Goal: Task Accomplishment & Management: Use online tool/utility

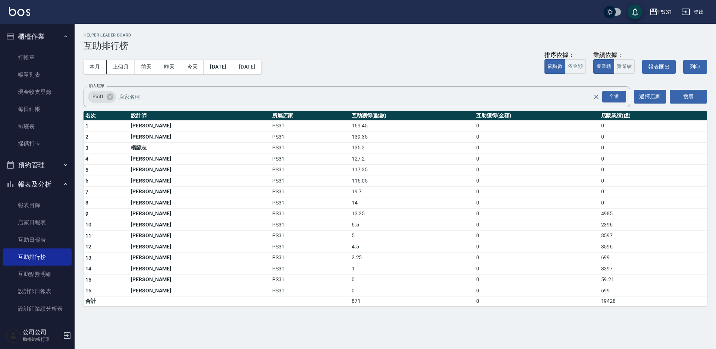
scroll to position [101, 0]
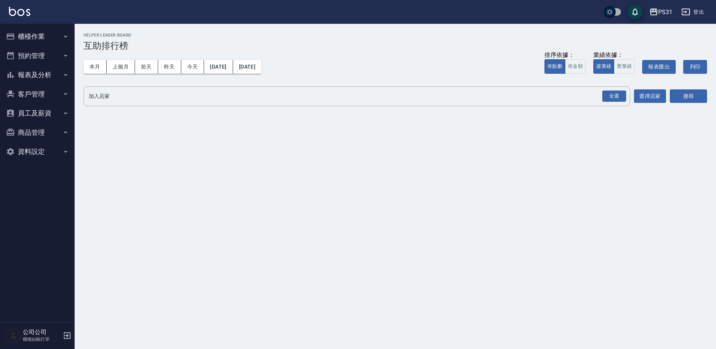
click at [34, 18] on div "PS31 登出" at bounding box center [358, 12] width 716 height 24
click at [33, 32] on button "櫃檯作業" at bounding box center [37, 36] width 69 height 19
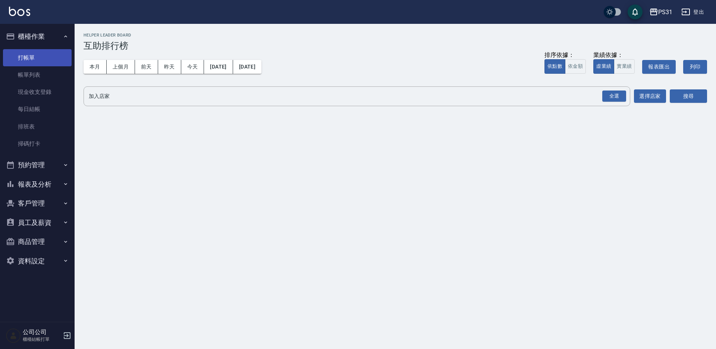
click at [43, 61] on link "打帳單" at bounding box center [37, 57] width 69 height 17
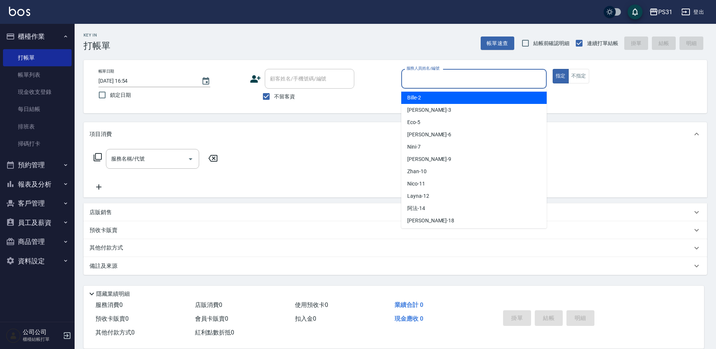
click at [429, 75] on input "服務人員姓名/編號" at bounding box center [473, 78] width 139 height 13
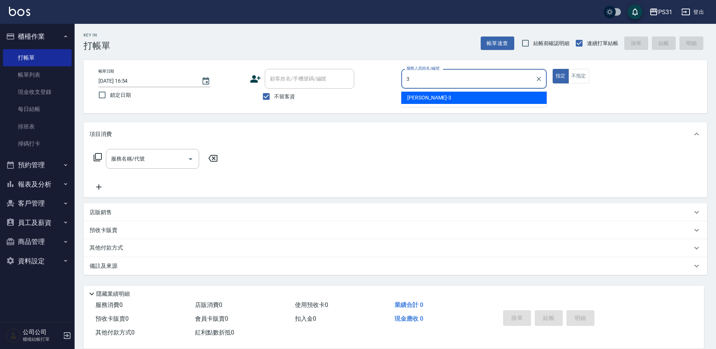
type input "3"
type button "true"
type input "[PERSON_NAME]-3"
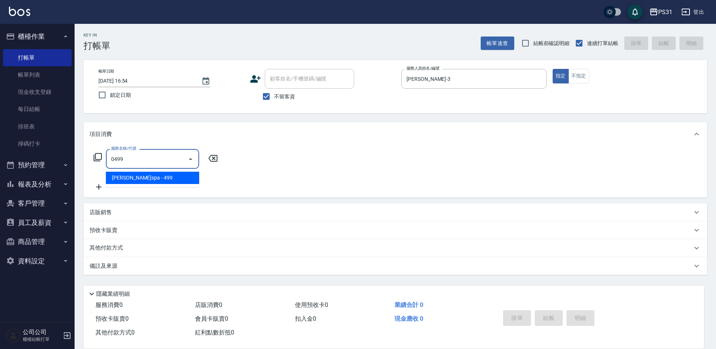
type input "[PERSON_NAME]spa(0499)"
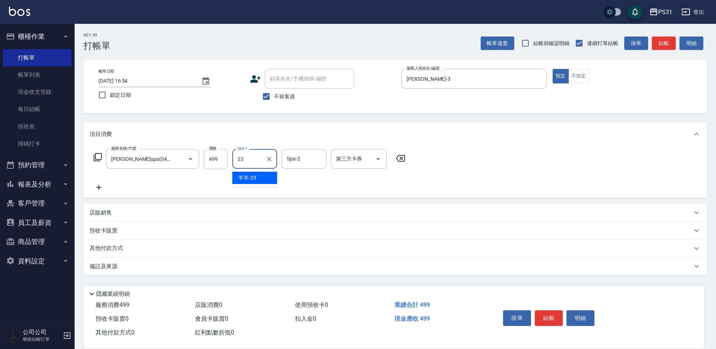
type input "羊羊-23"
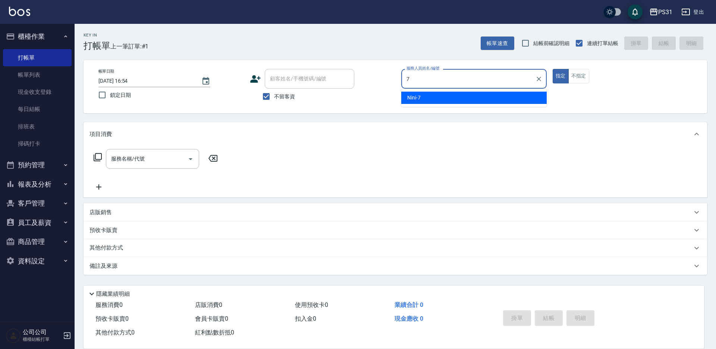
type input "Nini-7"
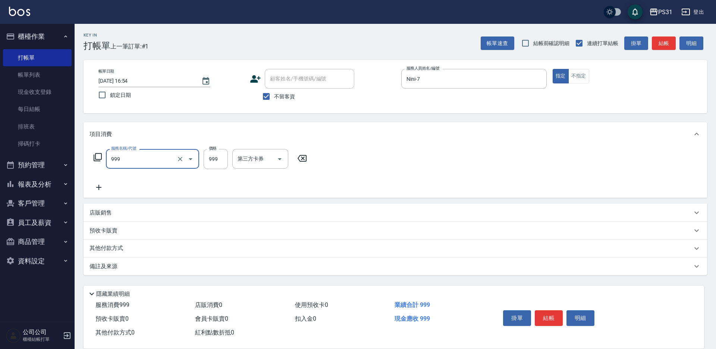
type input "精油套餐999(999)"
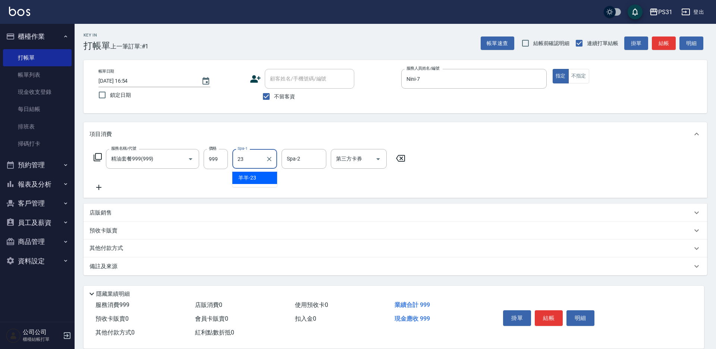
type input "2"
type input "[PERSON_NAME]-32"
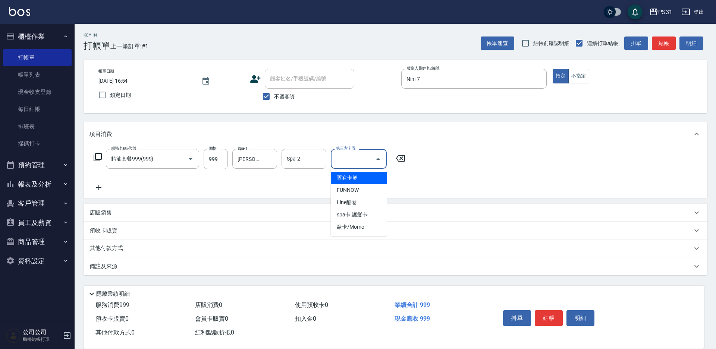
type input "舊有卡券"
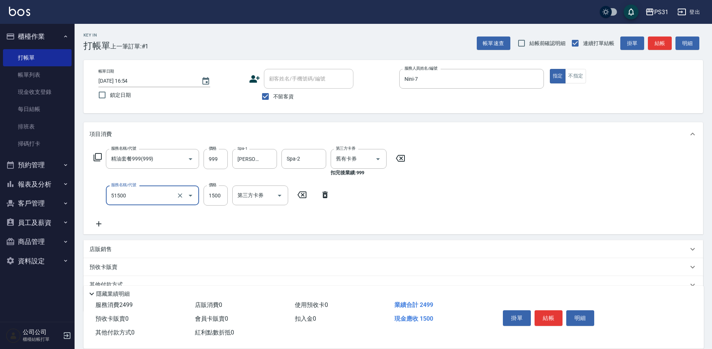
type input "鉑金護髮(51500)"
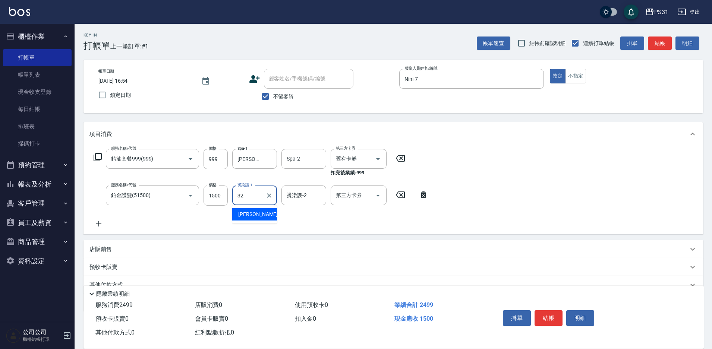
type input "[PERSON_NAME]-32"
type input "Nini-7"
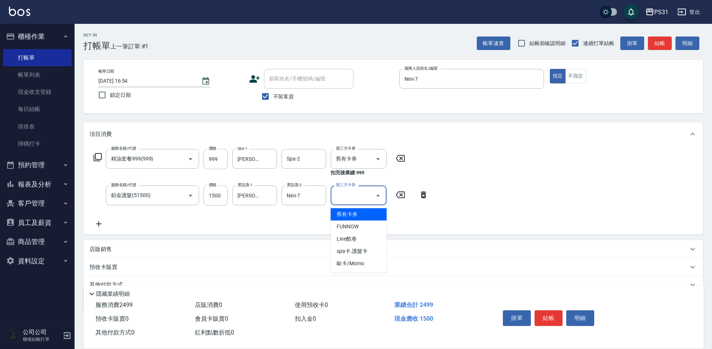
type input "舊有卡券"
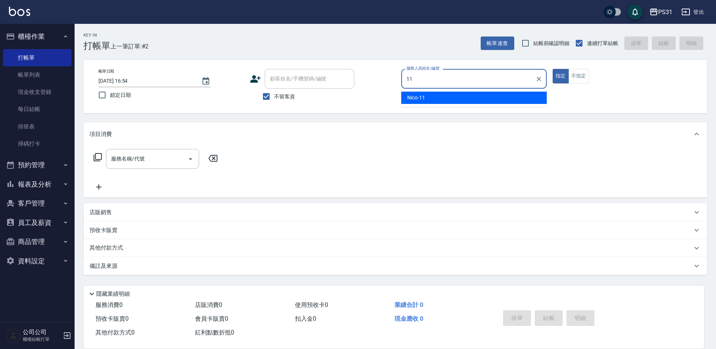
type input "Nico-11"
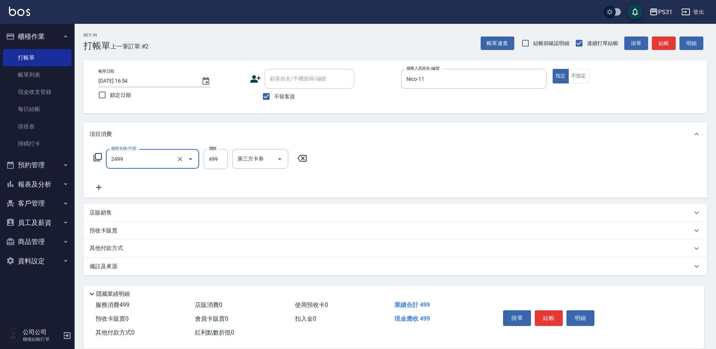
type input "499洗剪套餐(2499)"
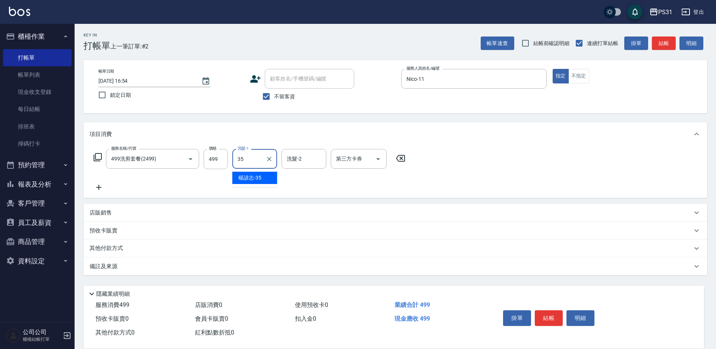
type input "楊諺志-35"
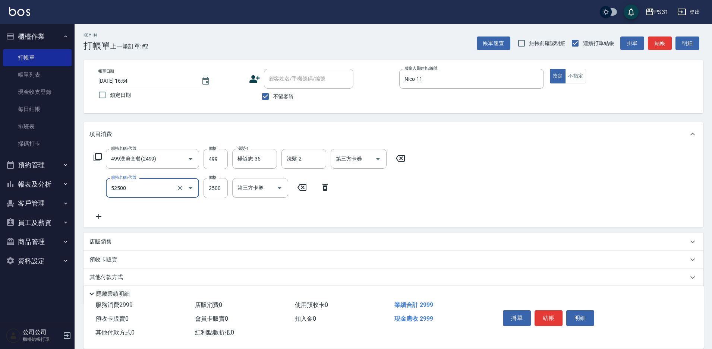
type input "極光護髮(52500)"
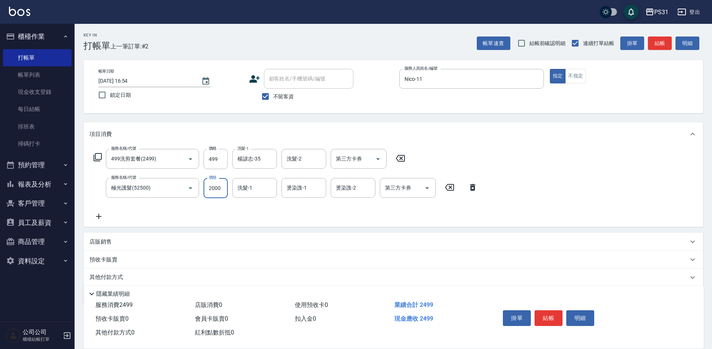
type input "2000"
type input "3"
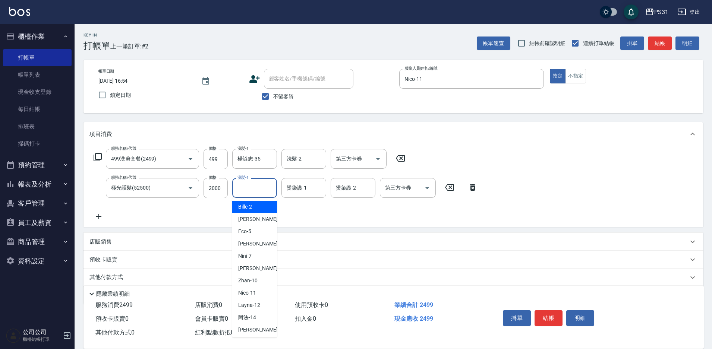
type input "Bille-2"
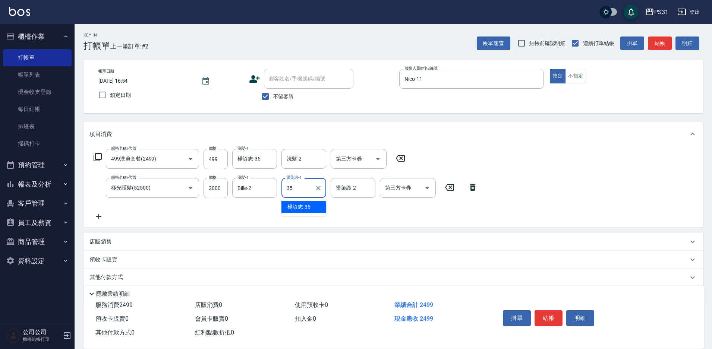
type input "楊諺志-35"
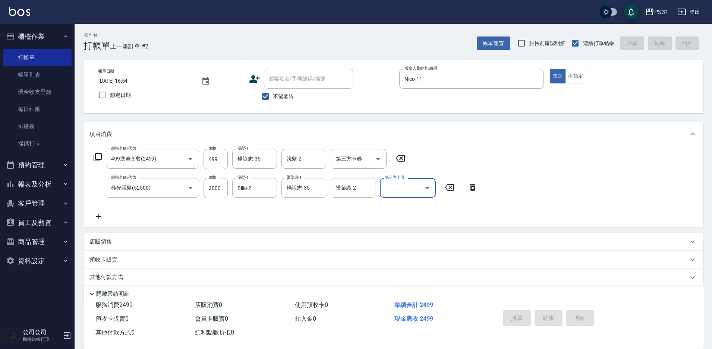
type input "[DATE] 16:55"
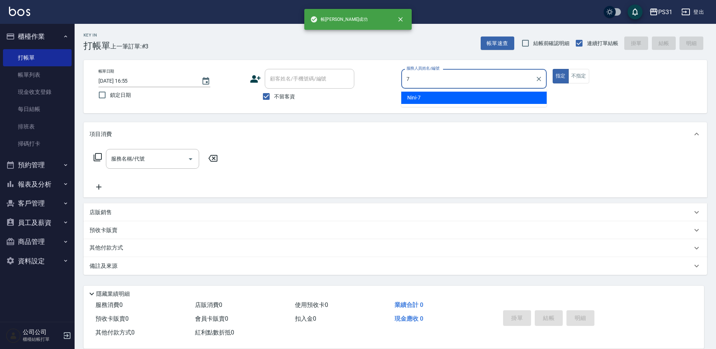
type input "Nini-7"
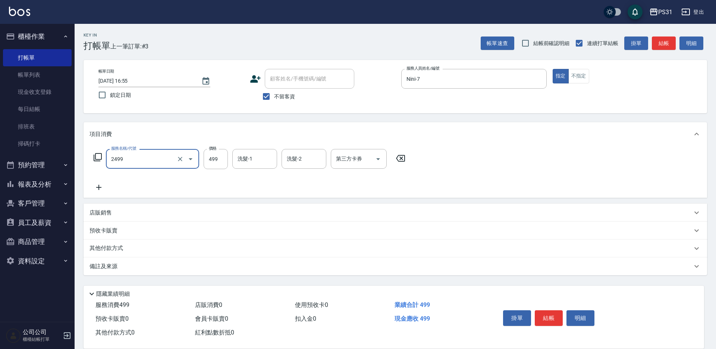
type input "499洗剪套餐(2499)"
type input "449"
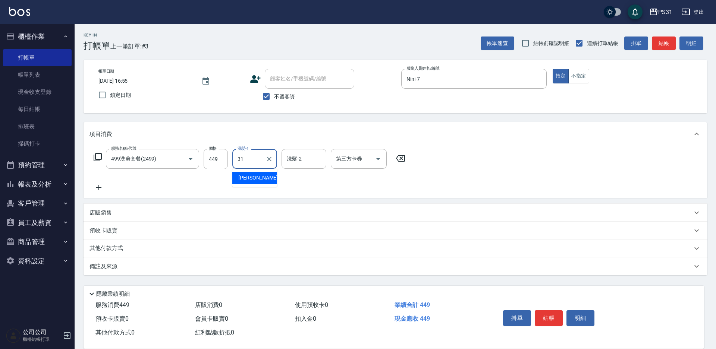
type input "[PERSON_NAME]-31"
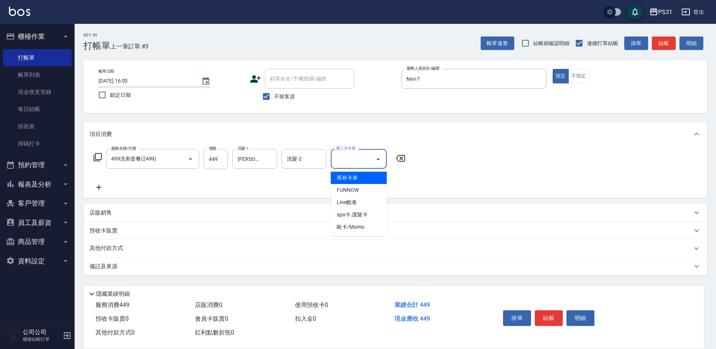
type input "舊有卡券"
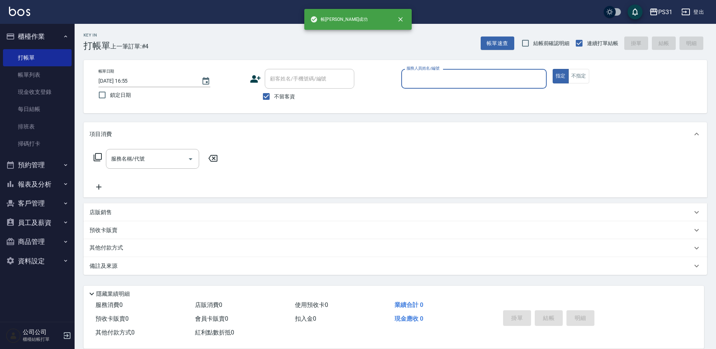
click at [552, 69] on button "指定" at bounding box center [560, 76] width 16 height 15
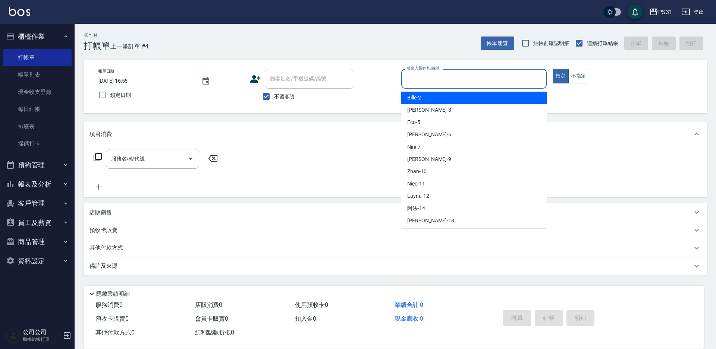
click at [488, 76] on input "服務人員姓名/編號" at bounding box center [473, 78] width 139 height 13
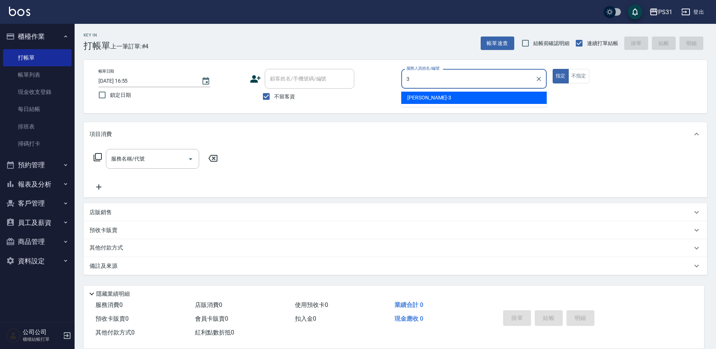
type input "[PERSON_NAME]-3"
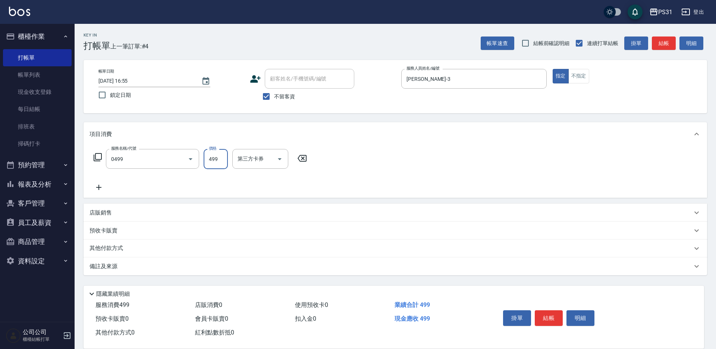
type input "[PERSON_NAME]spa(0499)"
type input "500"
type input "[PERSON_NAME]-31"
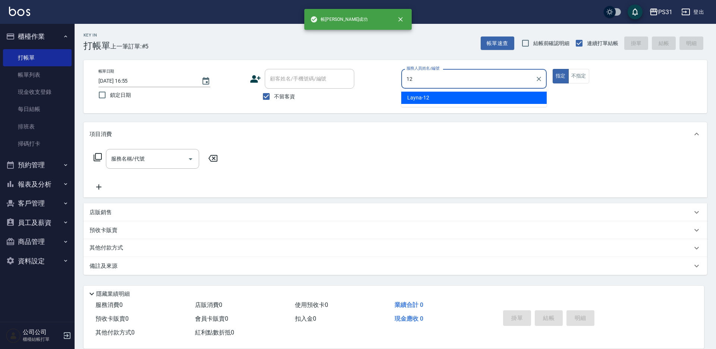
type input "Layna-12"
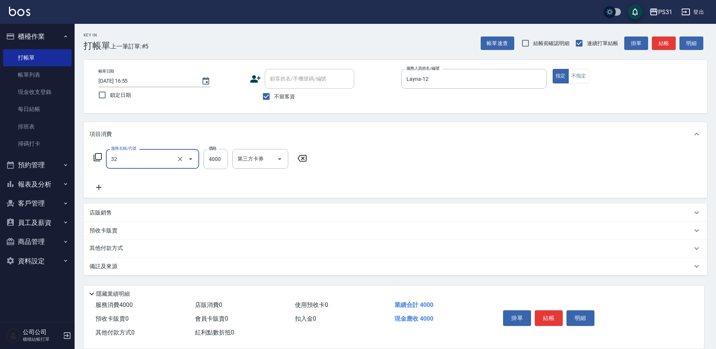
type input "燙髮B餐(32)"
type input "2699"
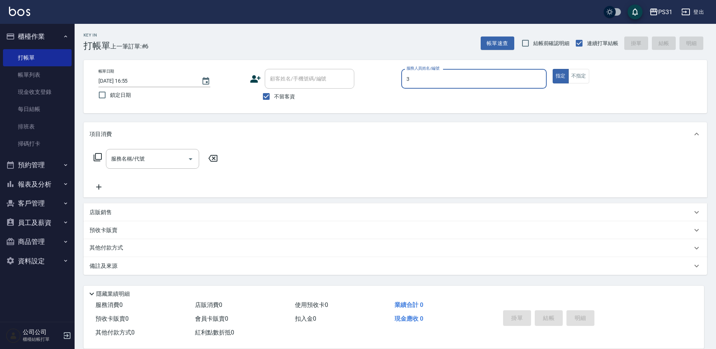
type input "[PERSON_NAME]-3"
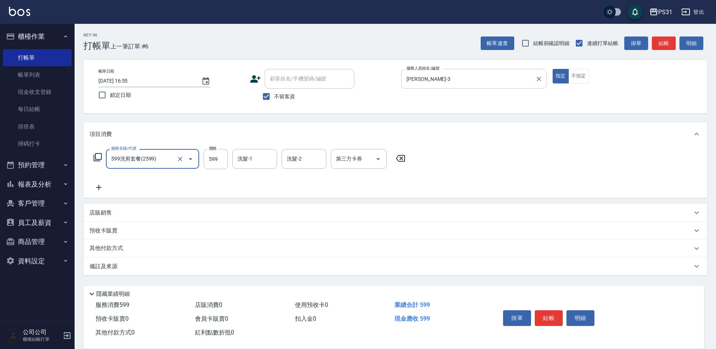
type input "599洗剪套餐(2599)"
type input "羊羊-23"
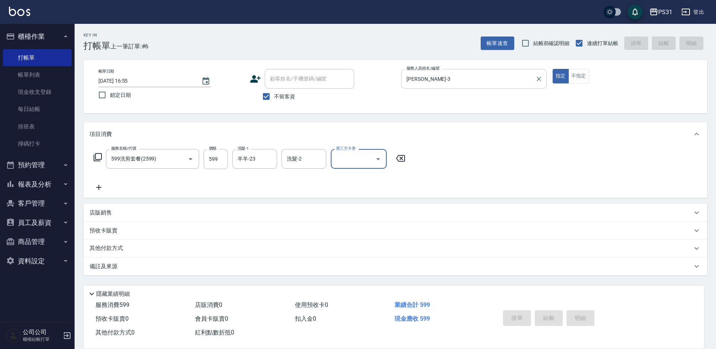
type input "[DATE] 16:56"
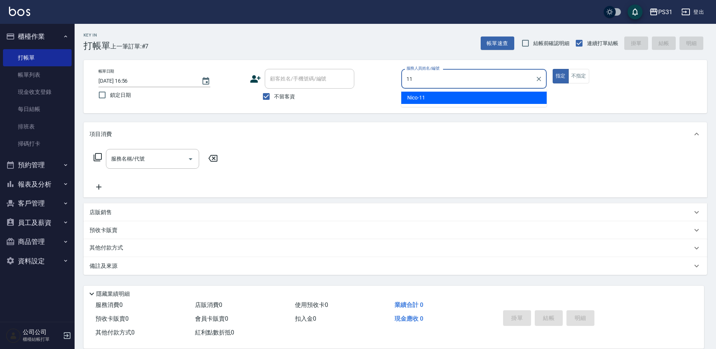
type input "Nico-11"
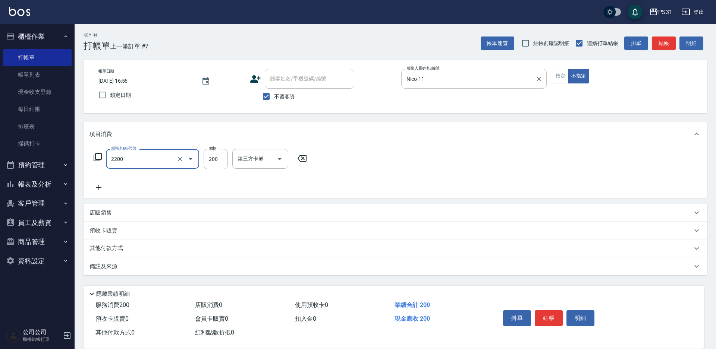
type input "剪髮200(2200)"
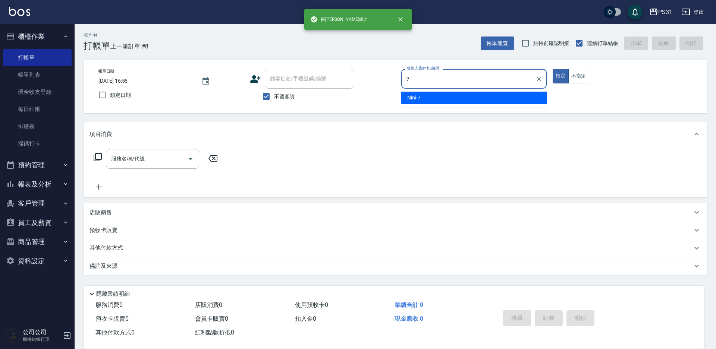
type input "Nini-7"
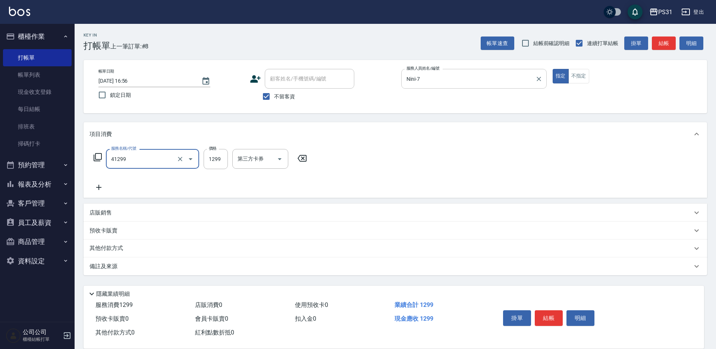
type input "長髮染髮(41299)"
type input "1399"
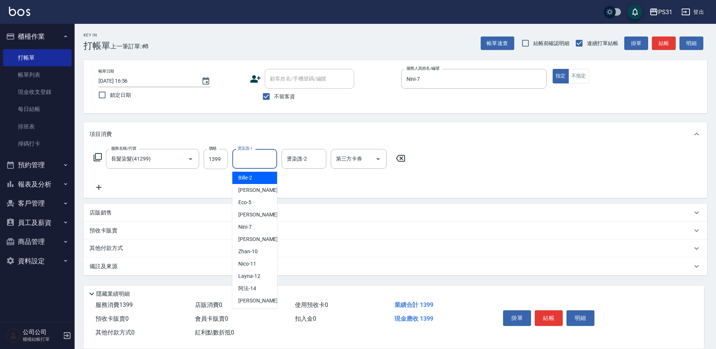
click at [250, 160] on div "燙染謢-1 燙染謢-1" at bounding box center [254, 159] width 45 height 20
type input "[PERSON_NAME]-31"
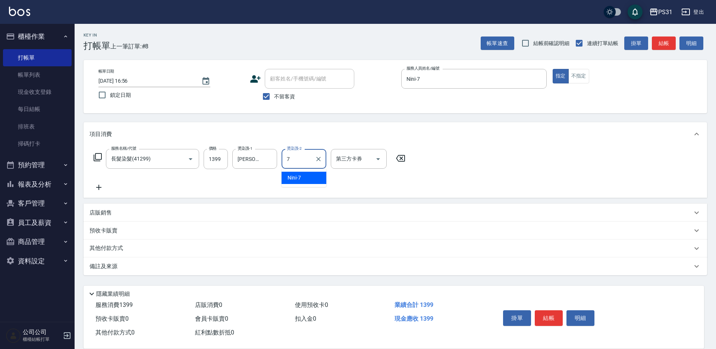
type input "Nini-7"
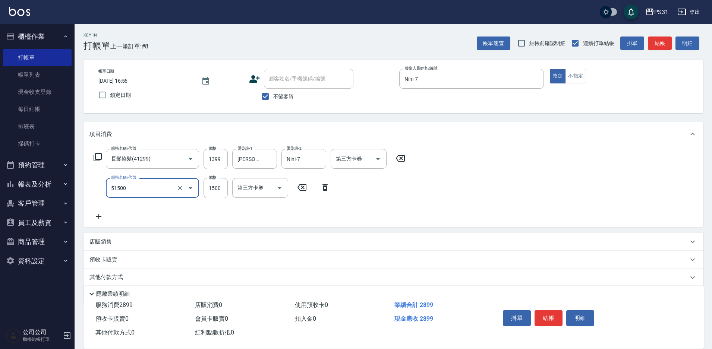
type input "鉑金護髮(51500)"
type input "1150"
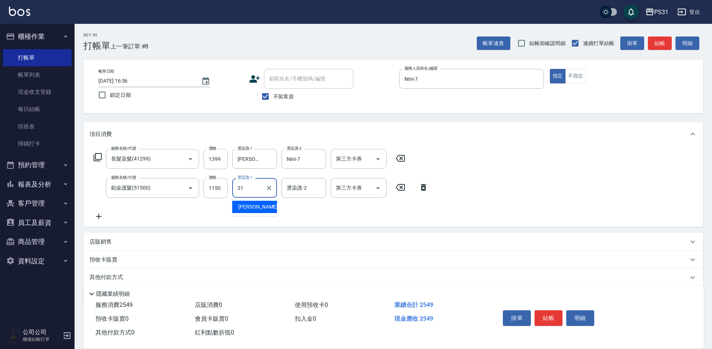
type input "[PERSON_NAME]-31"
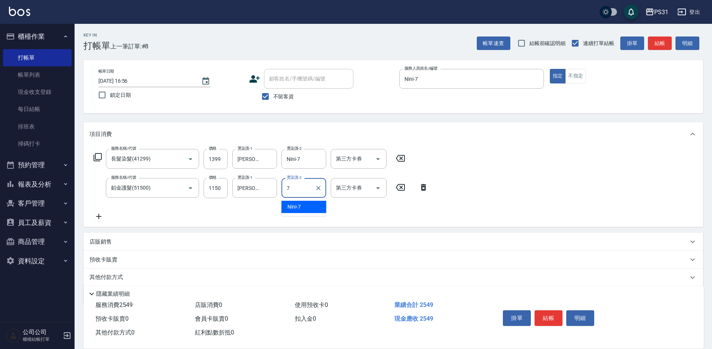
type input "Nini-7"
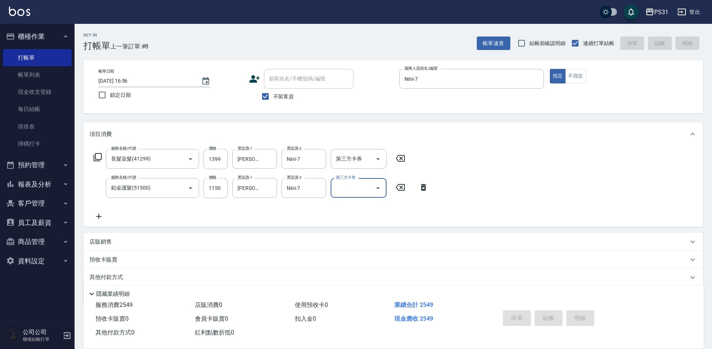
type input "[DATE] 16:57"
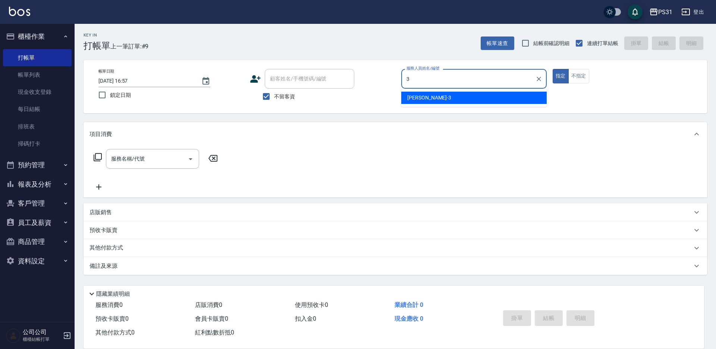
type input "[PERSON_NAME]-3"
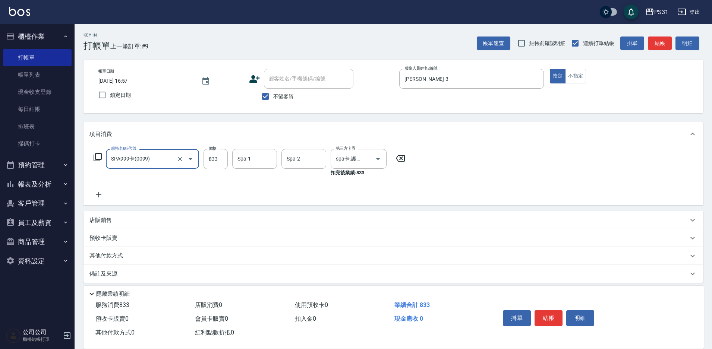
type input "SPA999卡(0099)"
type input "楊諺志-35"
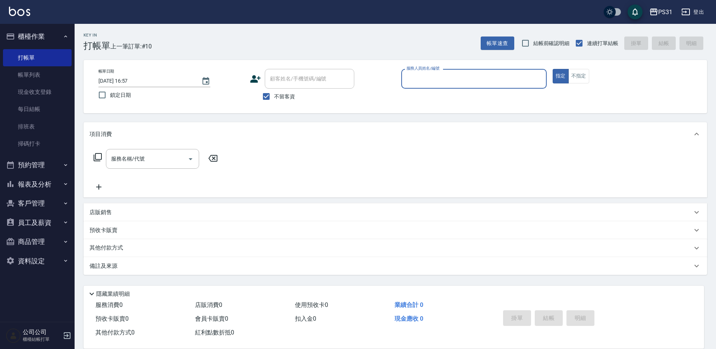
drag, startPoint x: 26, startPoint y: 43, endPoint x: 27, endPoint y: 40, distance: 3.7
click at [27, 40] on button "櫃檯作業" at bounding box center [37, 36] width 69 height 19
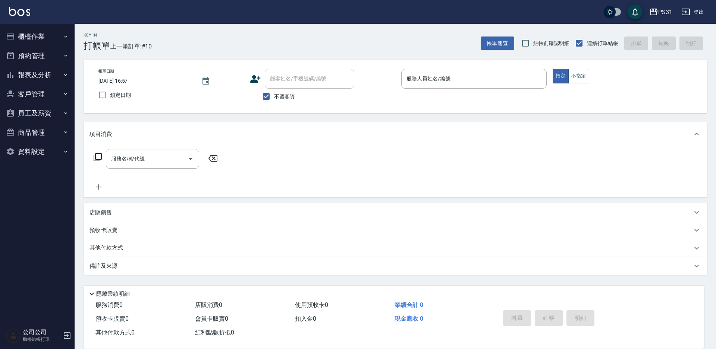
click at [21, 78] on button "報表及分析" at bounding box center [37, 74] width 69 height 19
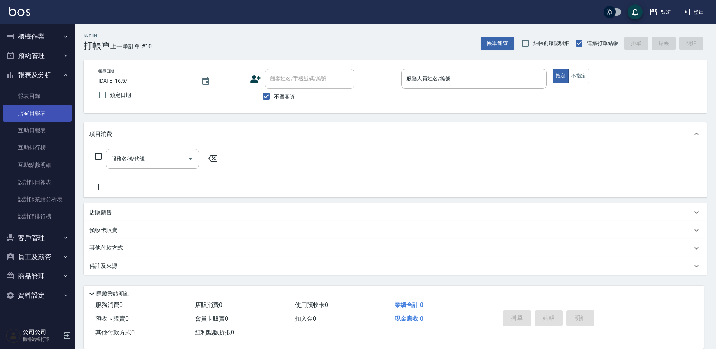
click at [47, 108] on link "店家日報表" at bounding box center [37, 113] width 69 height 17
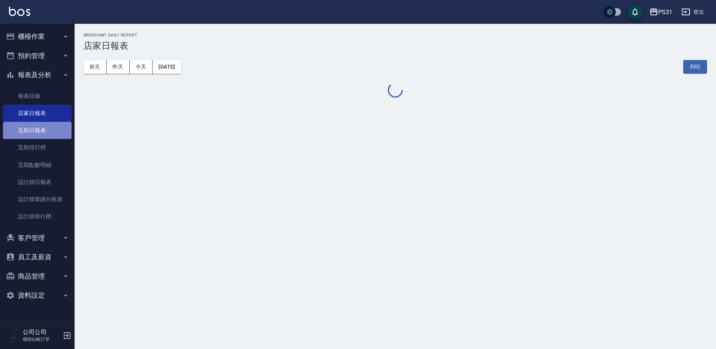
click at [44, 131] on link "互助日報表" at bounding box center [37, 130] width 69 height 17
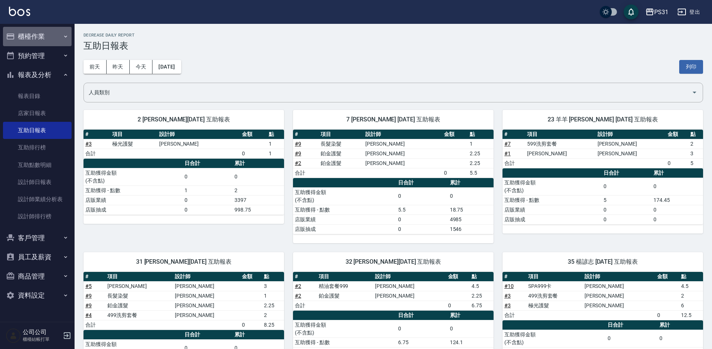
click at [28, 32] on button "櫃檯作業" at bounding box center [37, 36] width 69 height 19
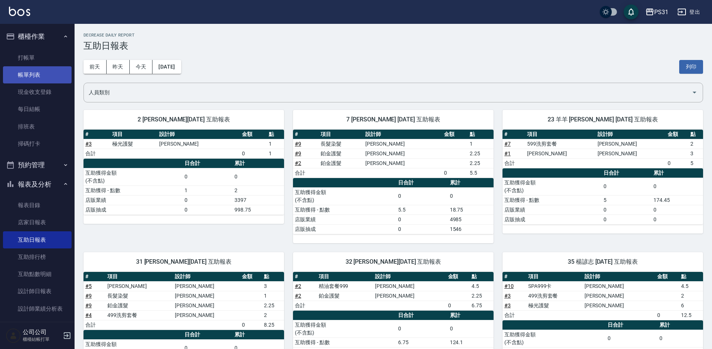
click at [42, 76] on link "帳單列表" at bounding box center [37, 74] width 69 height 17
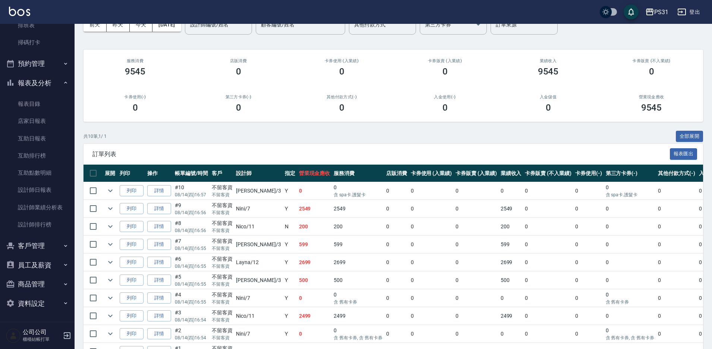
scroll to position [89, 0]
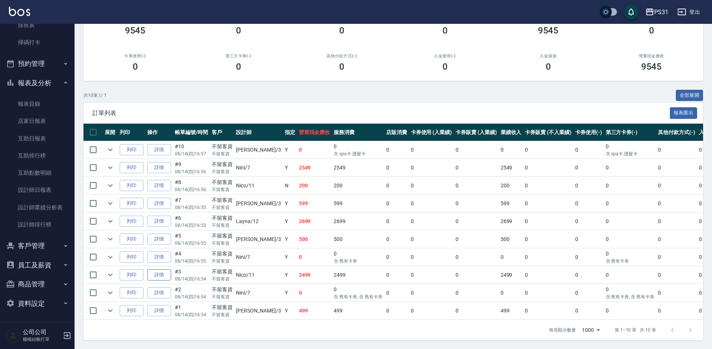
click at [163, 272] on link "詳情" at bounding box center [159, 275] width 24 height 12
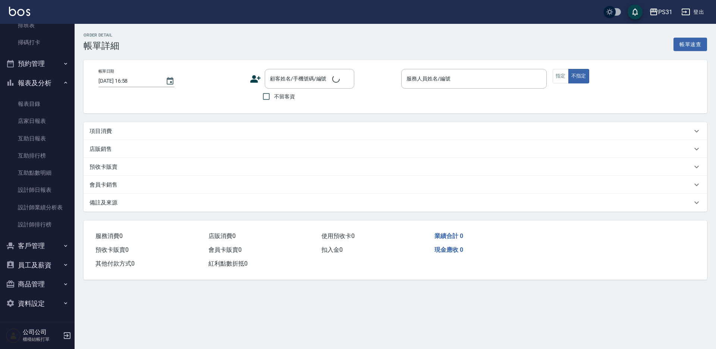
type input "[DATE] 16:54"
checkbox input "true"
type input "Nico-11"
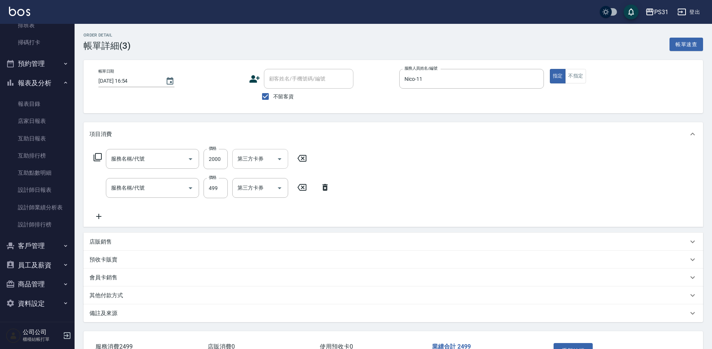
type input "極光護髮(52500)"
type input "499洗剪套餐(2499)"
click at [269, 163] on icon "Clear" at bounding box center [268, 158] width 7 height 7
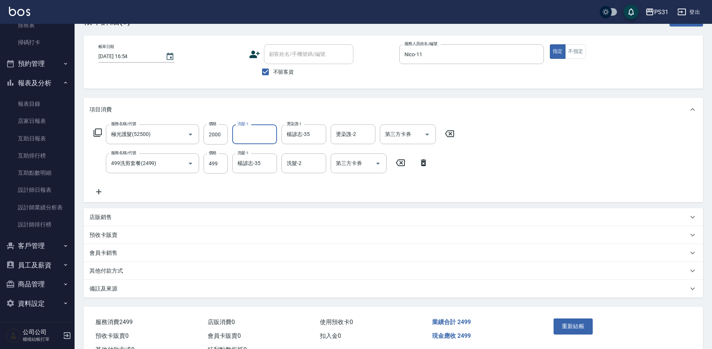
scroll to position [54, 0]
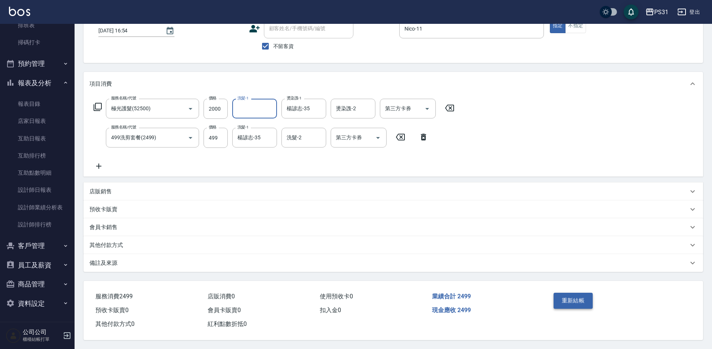
click at [576, 296] on button "重新結帳" at bounding box center [574, 301] width 40 height 16
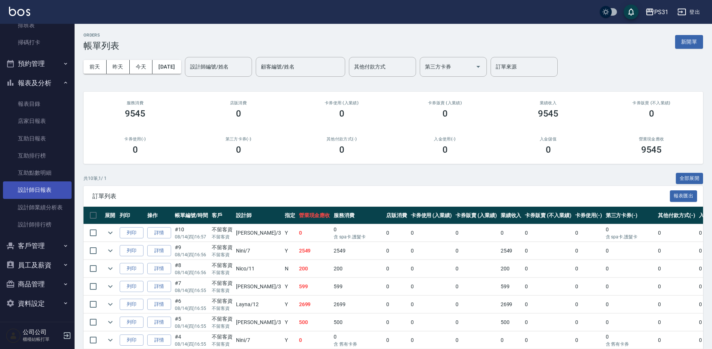
click at [37, 195] on link "設計師日報表" at bounding box center [37, 190] width 69 height 17
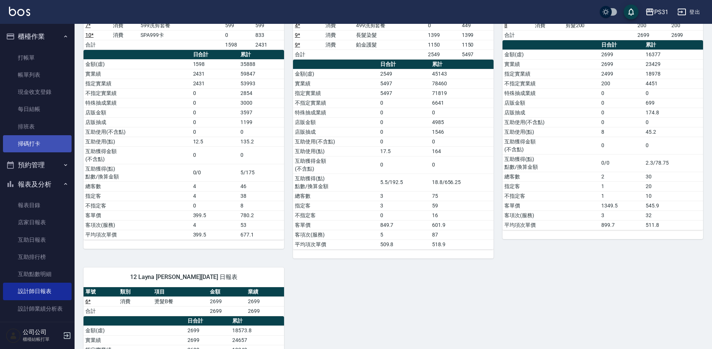
scroll to position [102, 0]
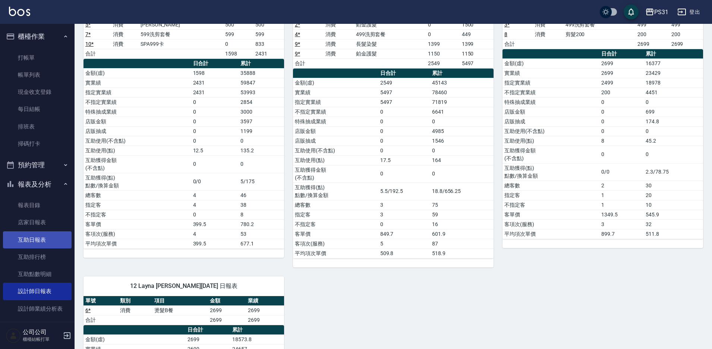
click at [44, 241] on link "互助日報表" at bounding box center [37, 239] width 69 height 17
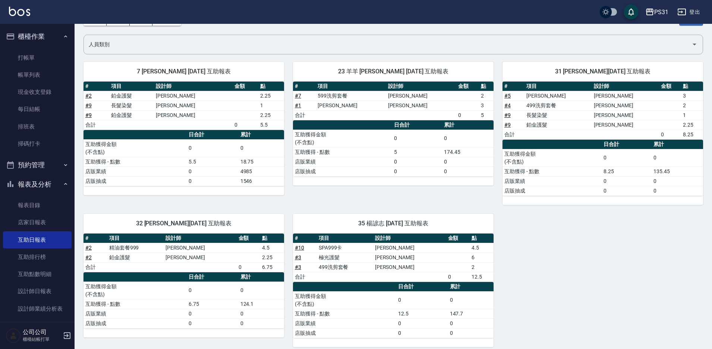
scroll to position [55, 0]
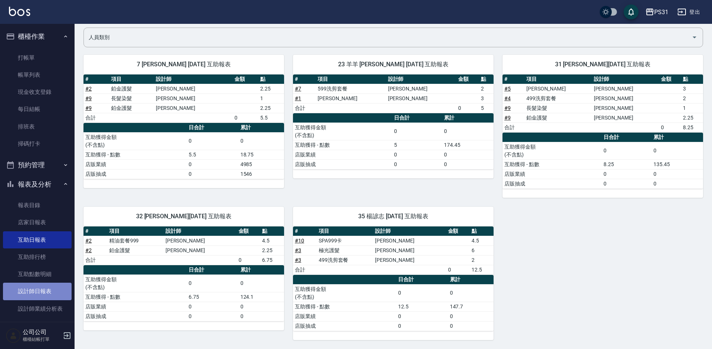
click at [50, 296] on link "設計師日報表" at bounding box center [37, 291] width 69 height 17
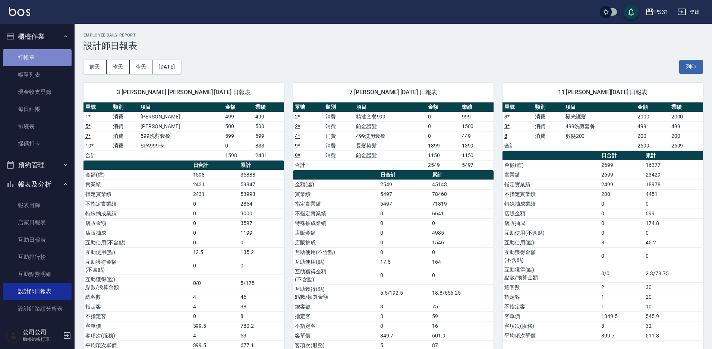
click at [48, 58] on link "打帳單" at bounding box center [37, 57] width 69 height 17
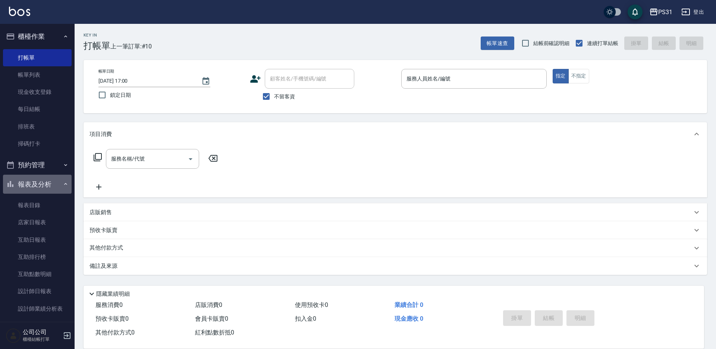
click at [40, 182] on button "報表及分析" at bounding box center [37, 184] width 69 height 19
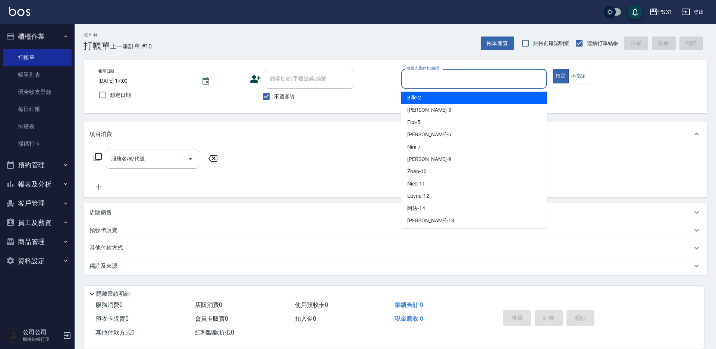
click at [463, 74] on input "服務人員姓名/編號" at bounding box center [473, 78] width 139 height 13
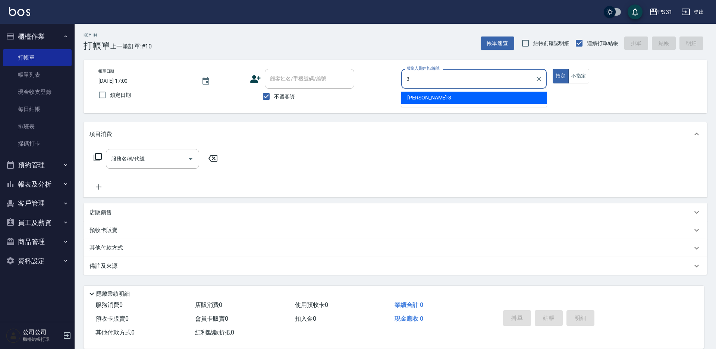
type input "[PERSON_NAME]-3"
type button "true"
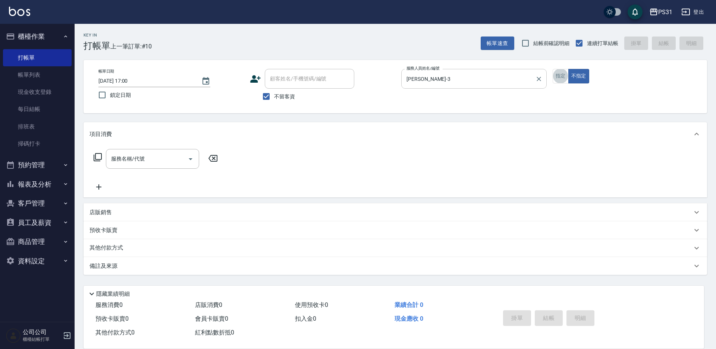
type input "."
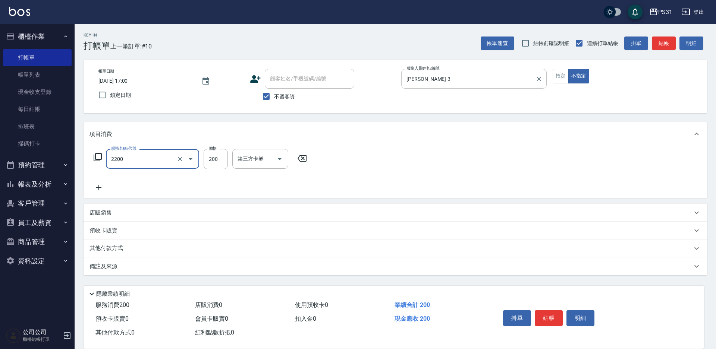
type input "剪髮200(2200)"
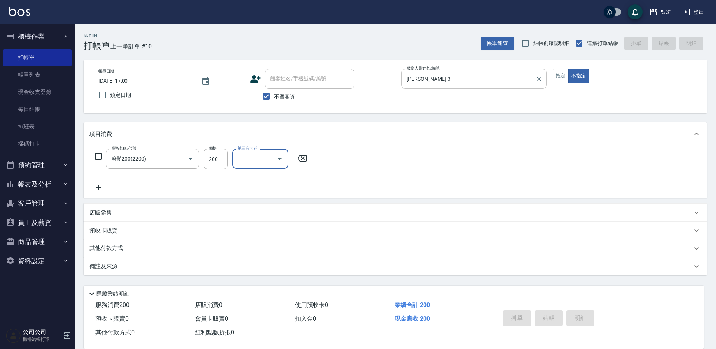
type input "[DATE] 17:22"
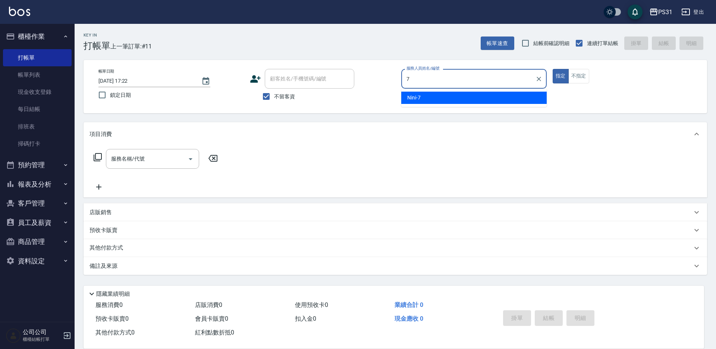
type input "Nini-7"
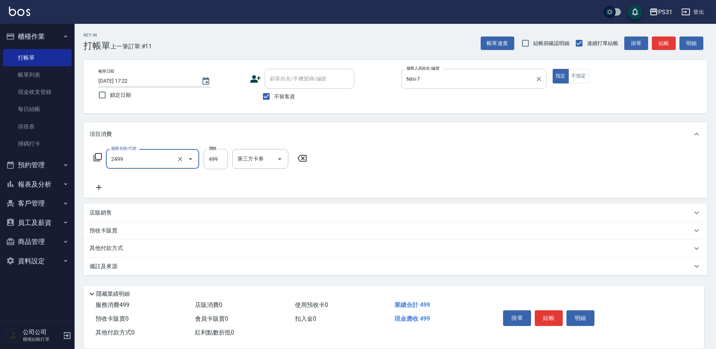
type input "499洗剪套餐(2499)"
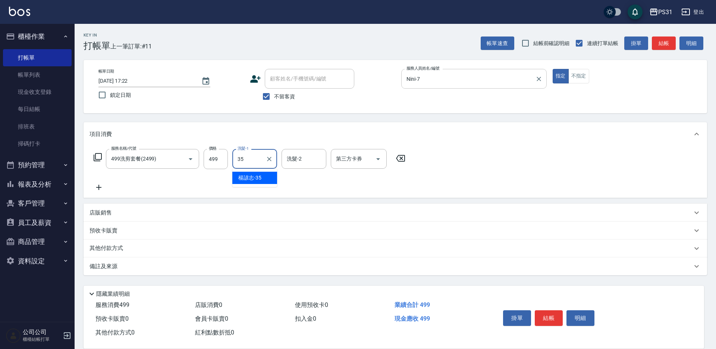
type input "楊諺志-35"
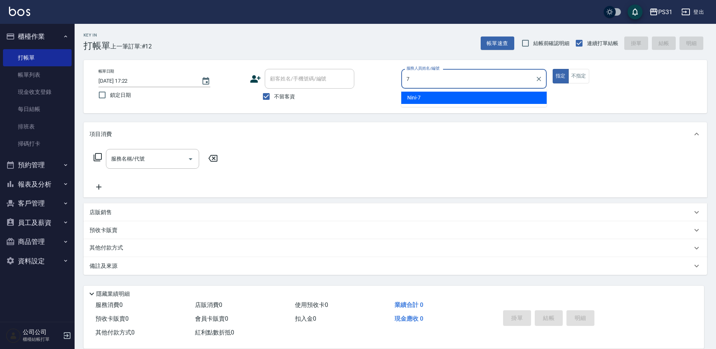
type input "Nini-7"
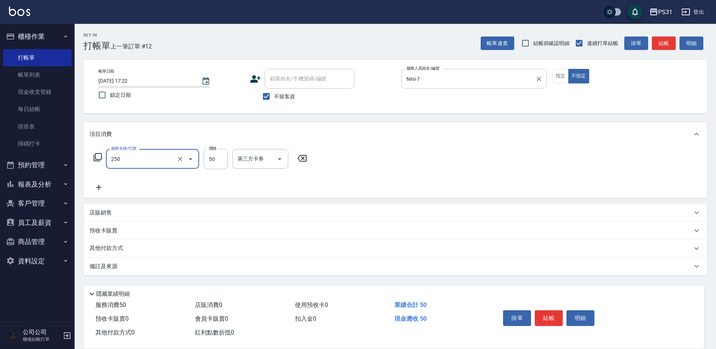
type input "剪瀏海(250)"
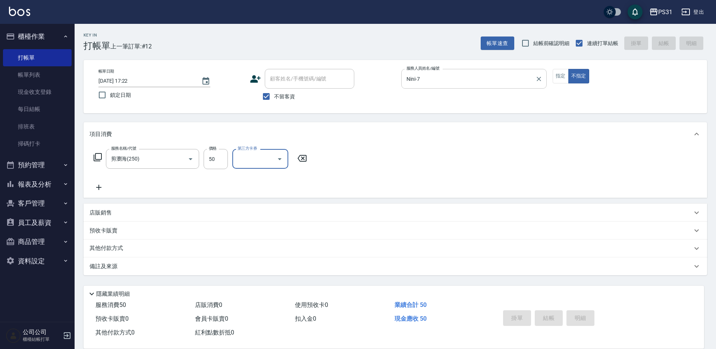
type input "[DATE] 17:32"
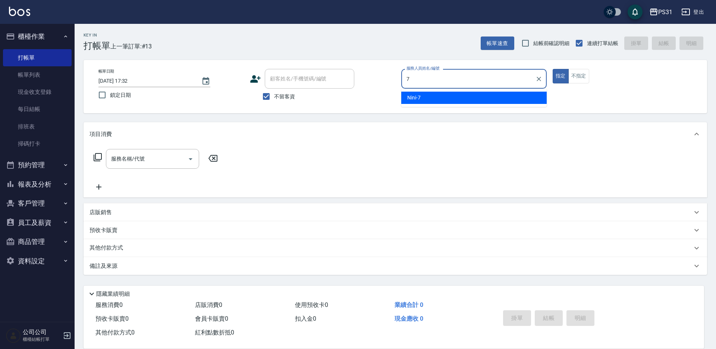
type input "Nini-7"
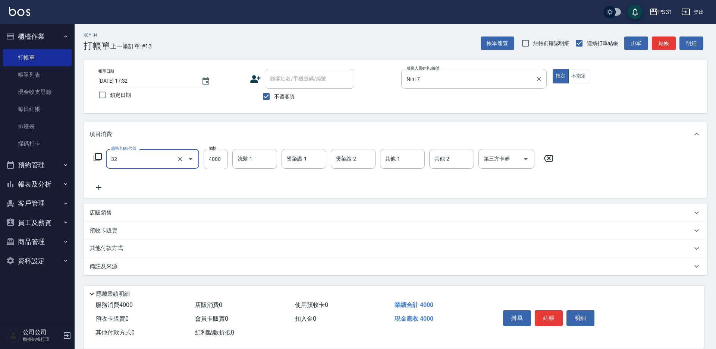
type input "燙髮B餐(32)"
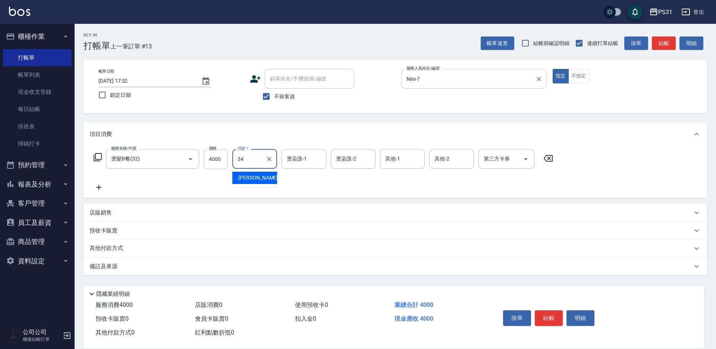
type input "[PERSON_NAME]-34"
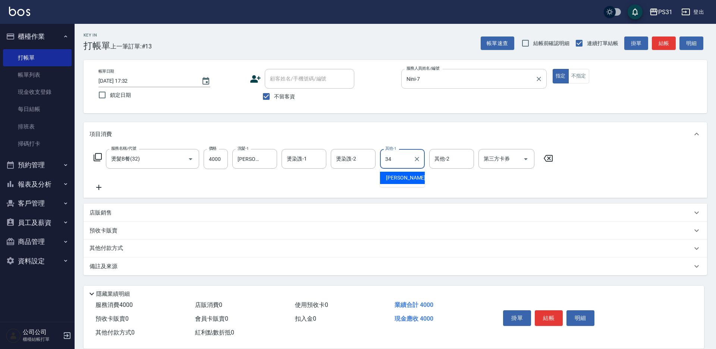
type input "[PERSON_NAME]-34"
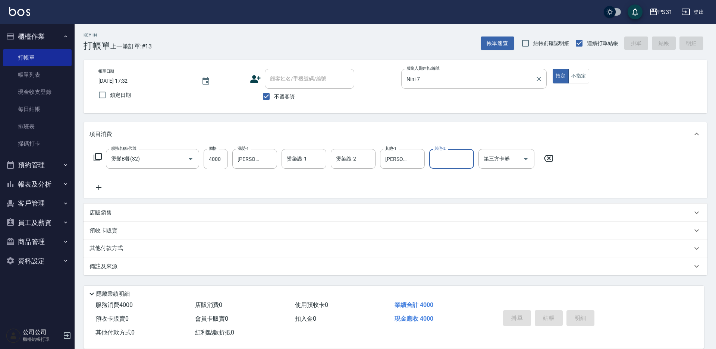
type input "[DATE] 17:33"
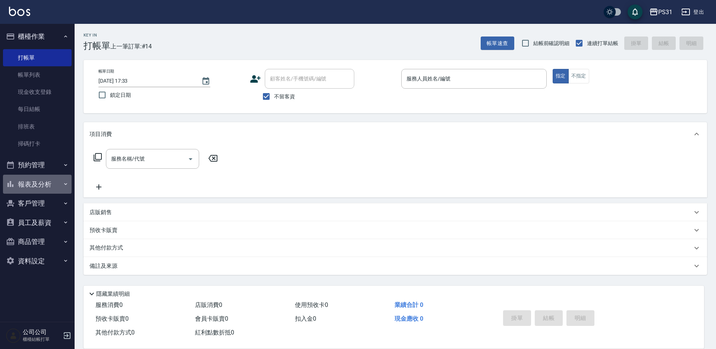
click at [40, 186] on button "報表及分析" at bounding box center [37, 184] width 69 height 19
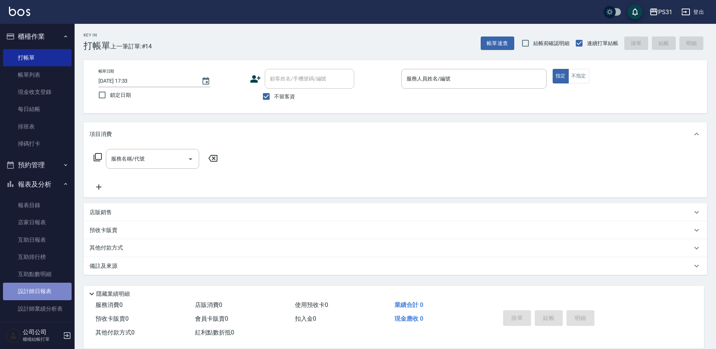
click at [58, 291] on link "設計師日報表" at bounding box center [37, 291] width 69 height 17
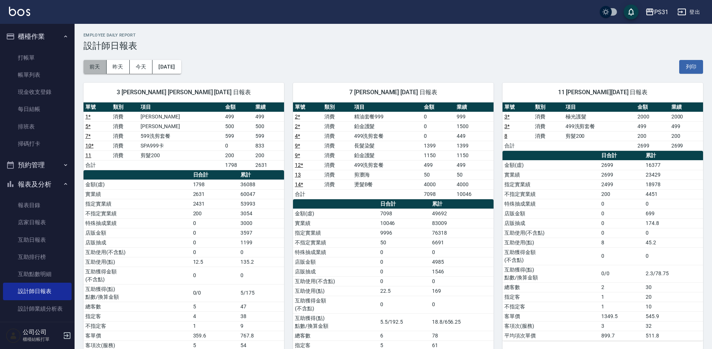
click at [89, 65] on button "前天" at bounding box center [94, 67] width 23 height 14
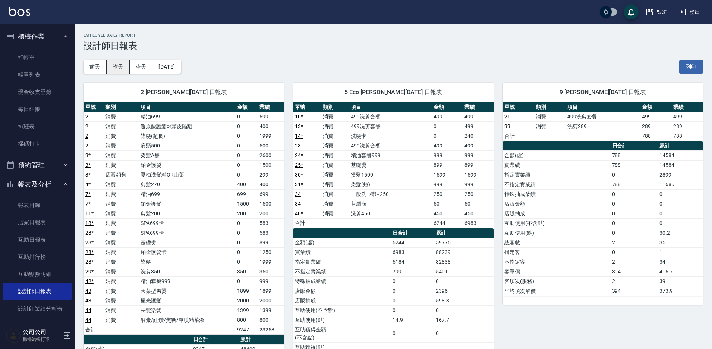
click at [115, 63] on button "昨天" at bounding box center [118, 67] width 23 height 14
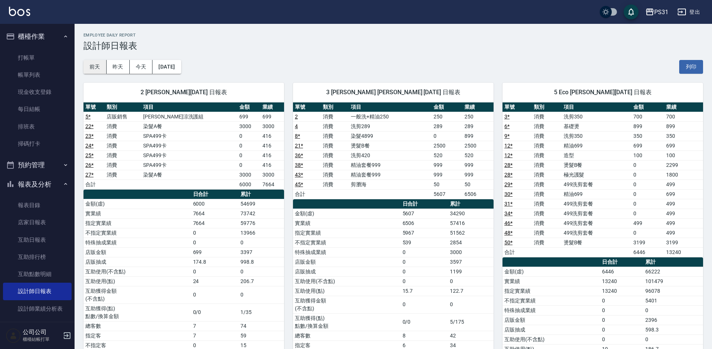
click at [95, 72] on button "前天" at bounding box center [94, 67] width 23 height 14
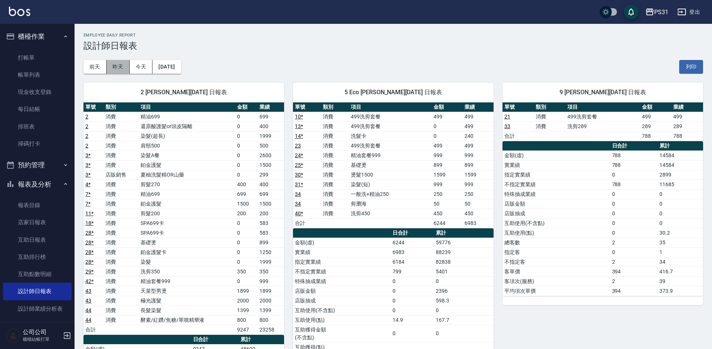
click at [113, 61] on button "昨天" at bounding box center [118, 67] width 23 height 14
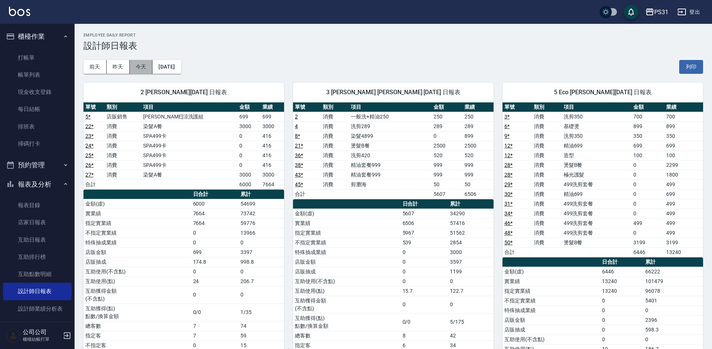
click at [136, 71] on button "今天" at bounding box center [141, 67] width 23 height 14
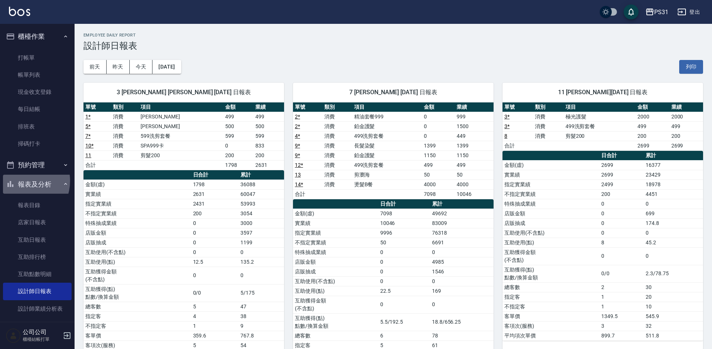
click at [20, 181] on button "報表及分析" at bounding box center [37, 184] width 69 height 19
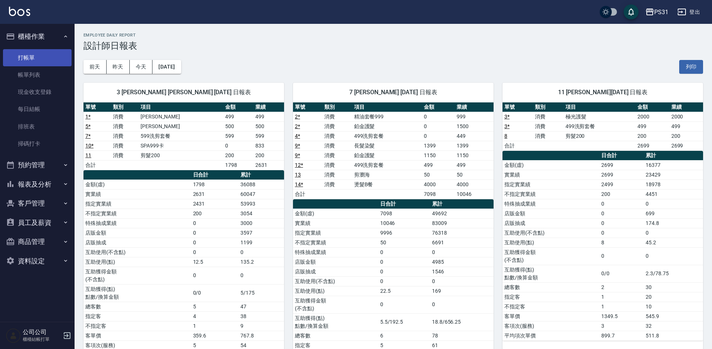
click at [28, 55] on link "打帳單" at bounding box center [37, 57] width 69 height 17
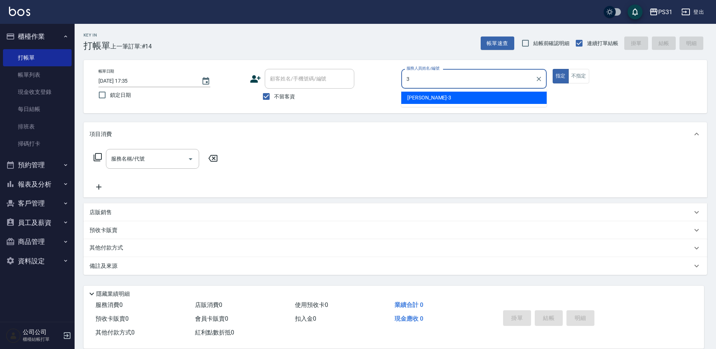
type input "[PERSON_NAME]-3"
type button "true"
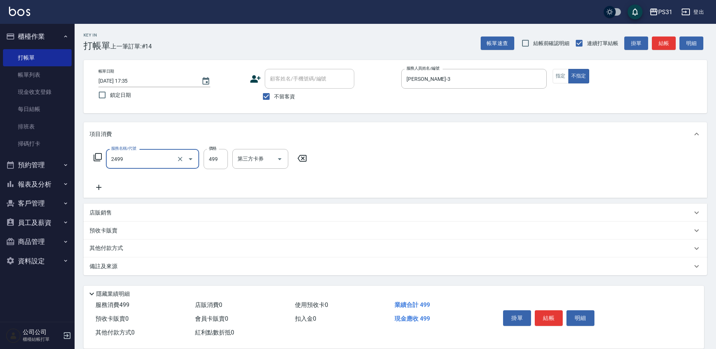
type input "499洗剪套餐(2499)"
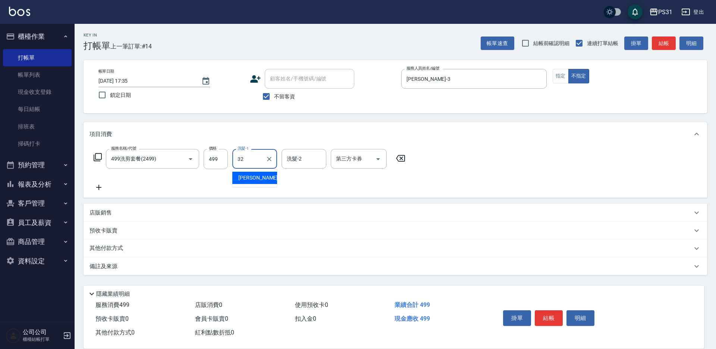
type input "[PERSON_NAME]-32"
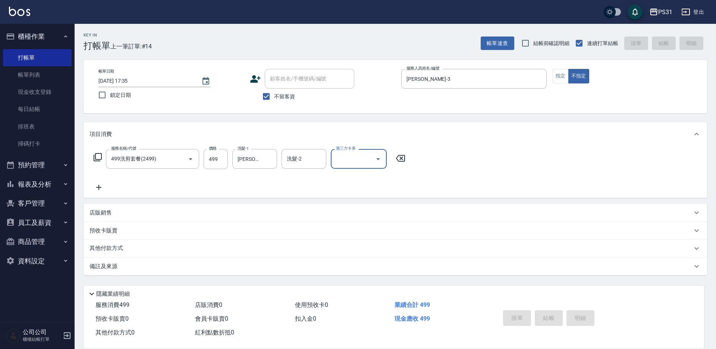
type input "[DATE] 17:51"
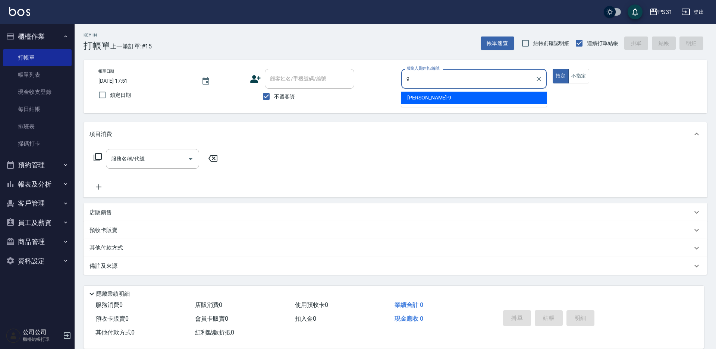
type input "JOJO-9"
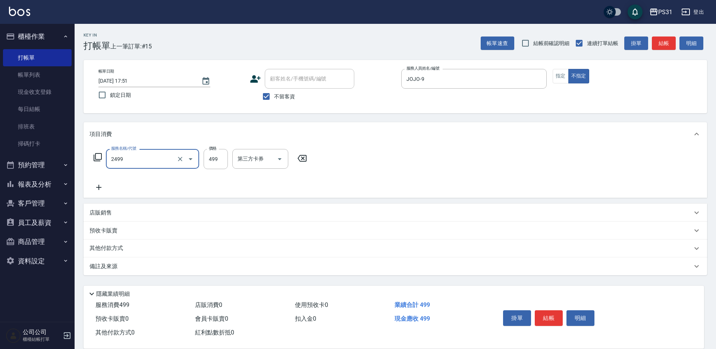
type input "499洗剪套餐(2499)"
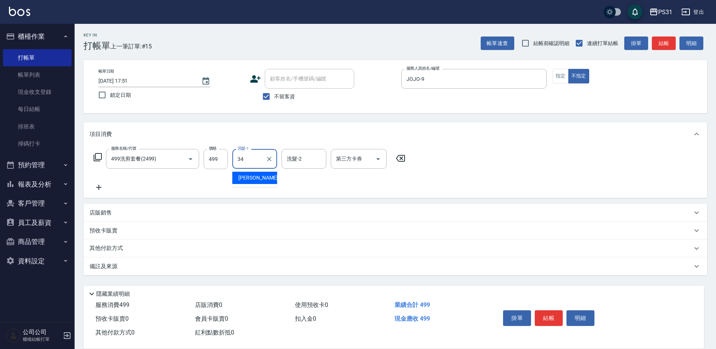
type input "[PERSON_NAME]-34"
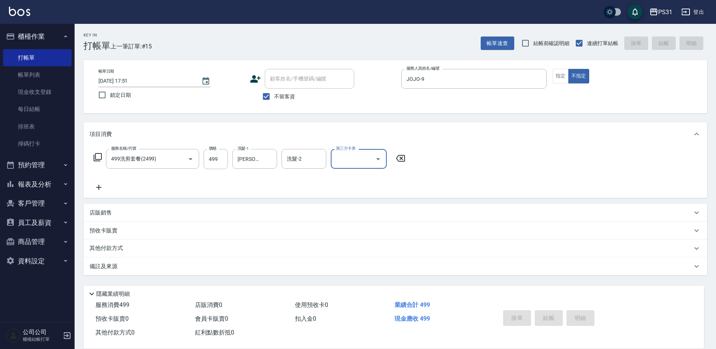
type input "[DATE] 17:55"
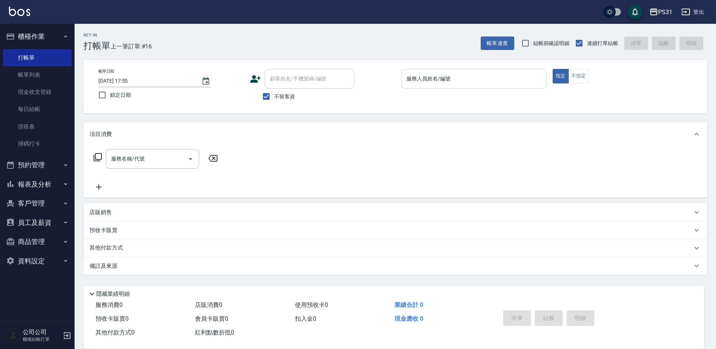
click at [476, 86] on div "服務人員姓名/編號" at bounding box center [473, 79] width 145 height 20
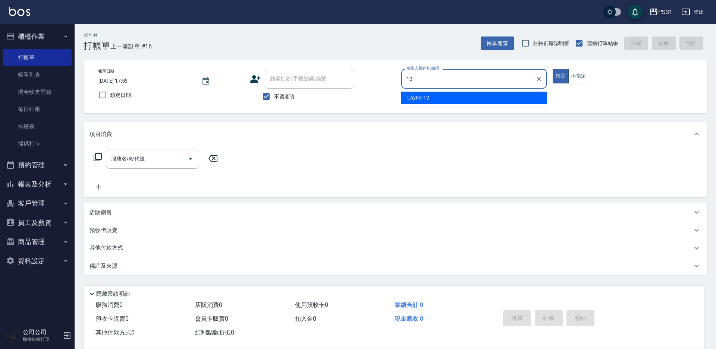
type input "Layna-12"
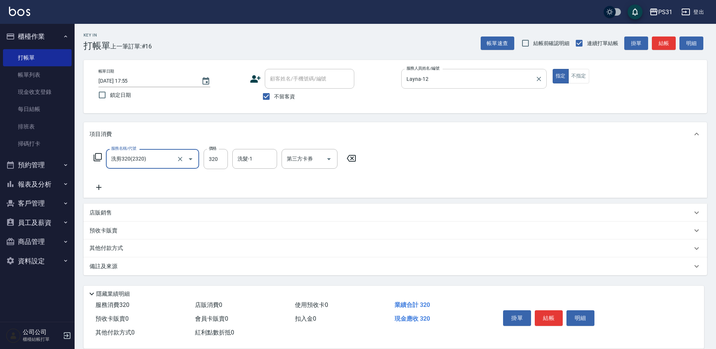
type input "洗剪320(2320)"
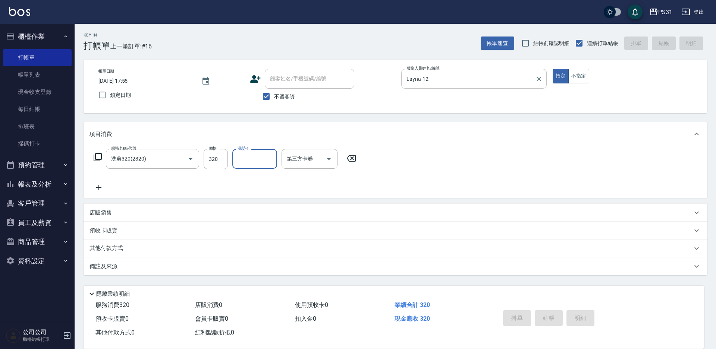
type input "[DATE] 18:29"
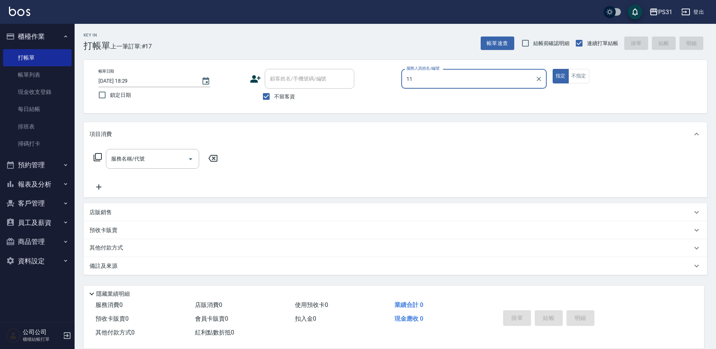
type input "Nico-11"
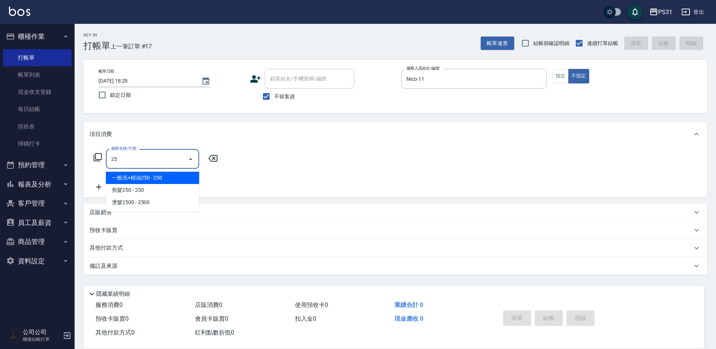
type input "250"
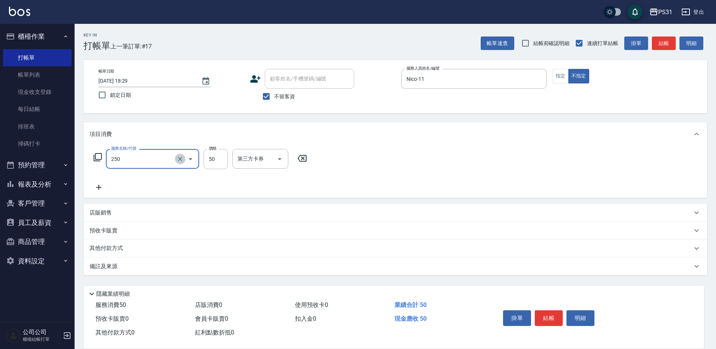
click at [182, 160] on icon "Clear" at bounding box center [179, 158] width 7 height 7
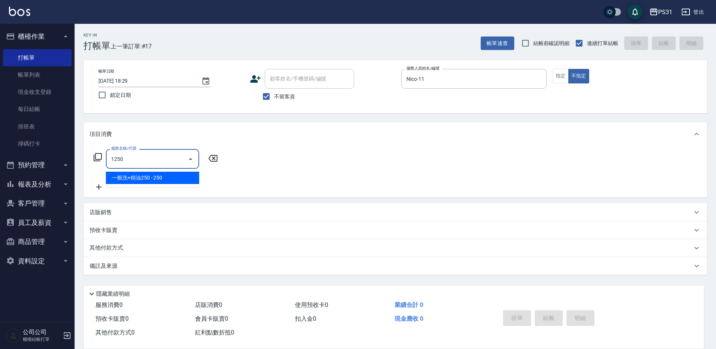
type input "一般洗+精油250(1250)"
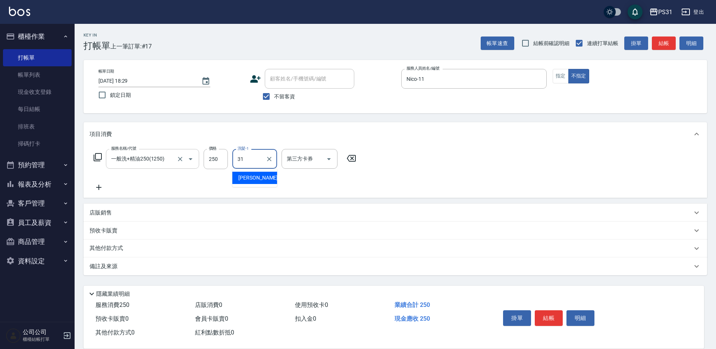
type input "[PERSON_NAME]-31"
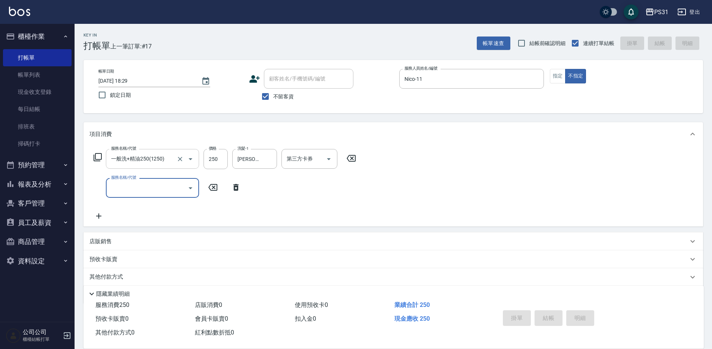
type input "[DATE] 18:30"
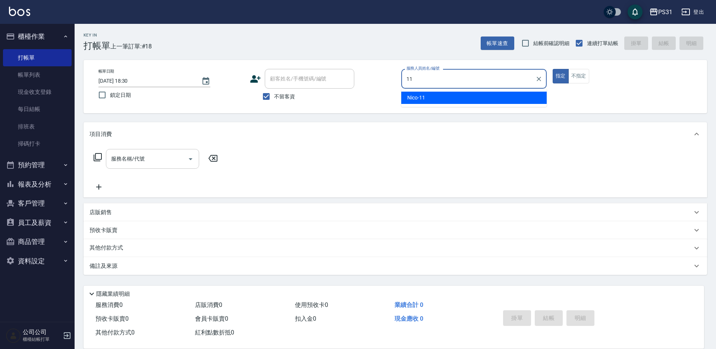
type input "Nico-11"
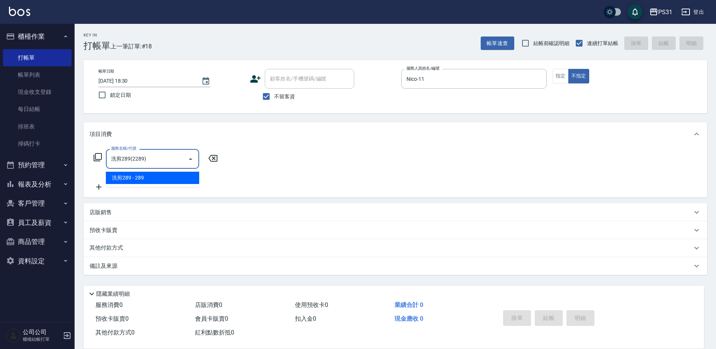
type input "洗剪289(2289)"
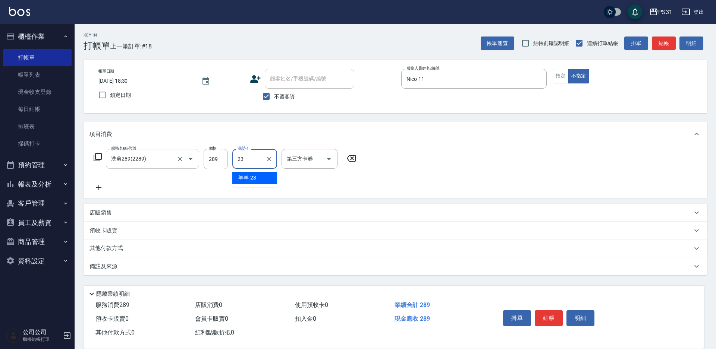
type input "羊羊-23"
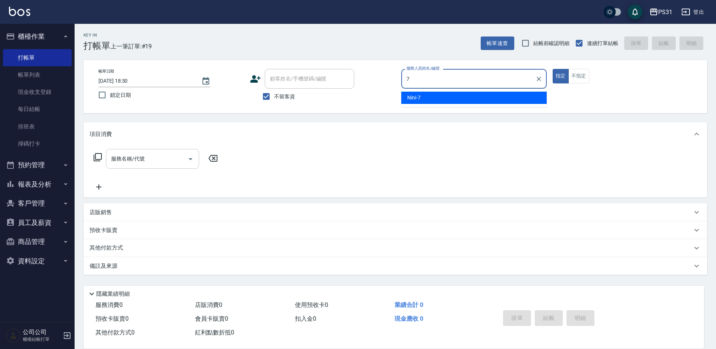
type input "Nini-7"
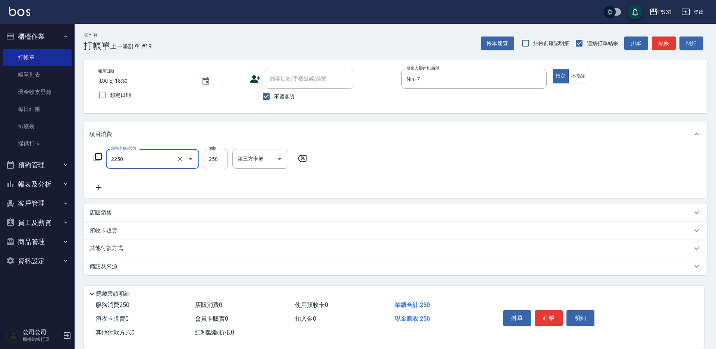
type input "剪髮250(2250)"
type input "300"
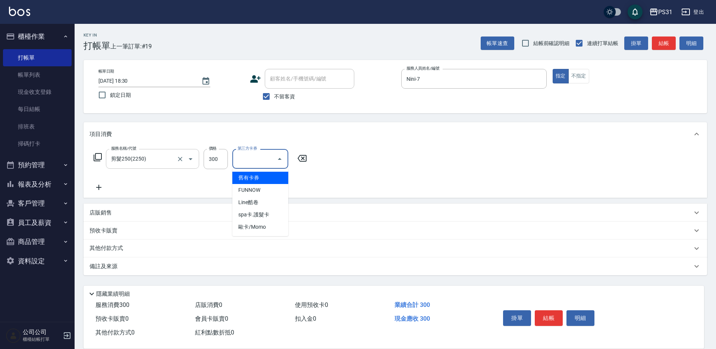
type input "舊有卡券"
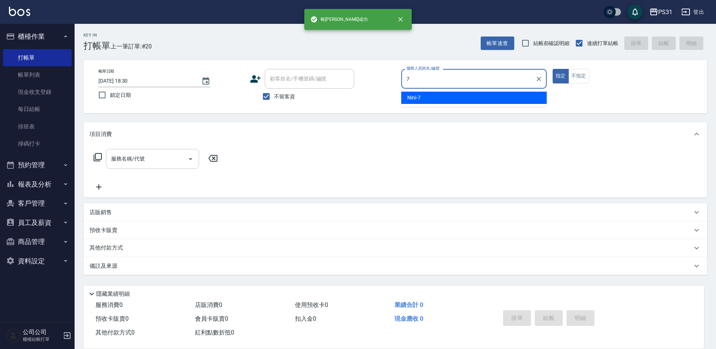
type input "Nini-7"
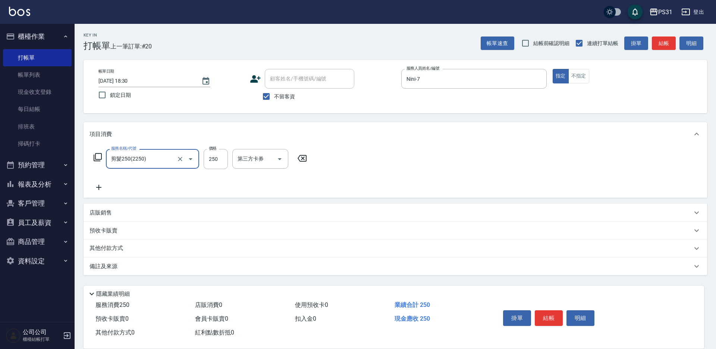
type input "剪髮250(2250)"
click at [223, 151] on input "250" at bounding box center [216, 159] width 24 height 20
type input "300"
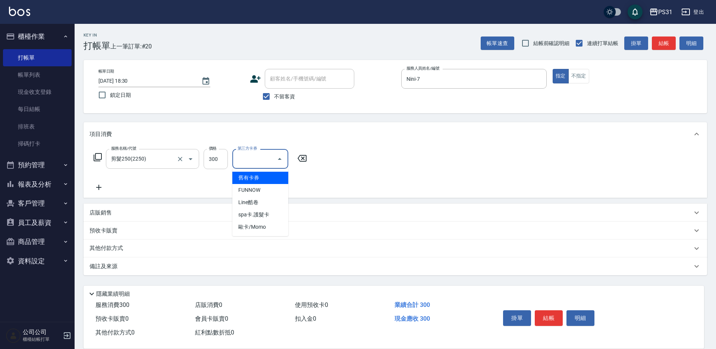
type input "舊有卡券"
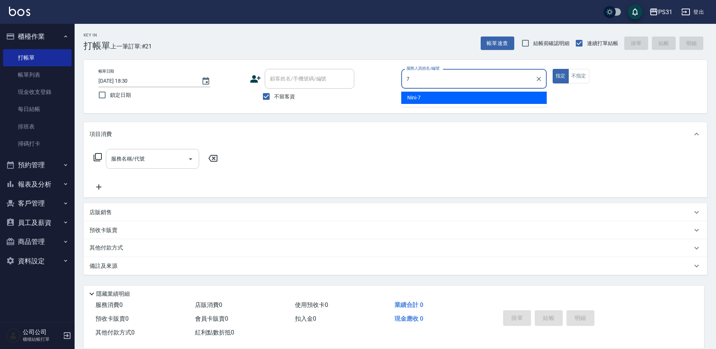
type input "Nini-7"
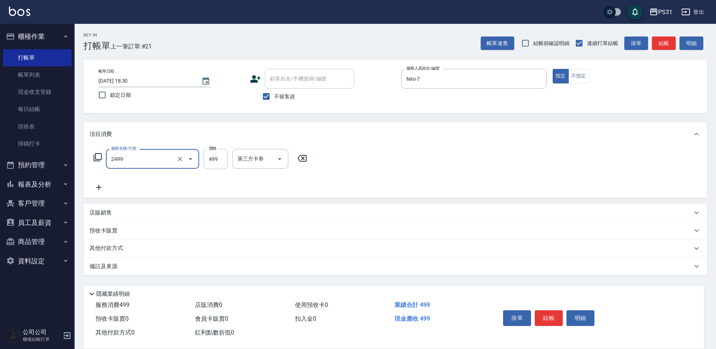
type input "499洗剪套餐(2499)"
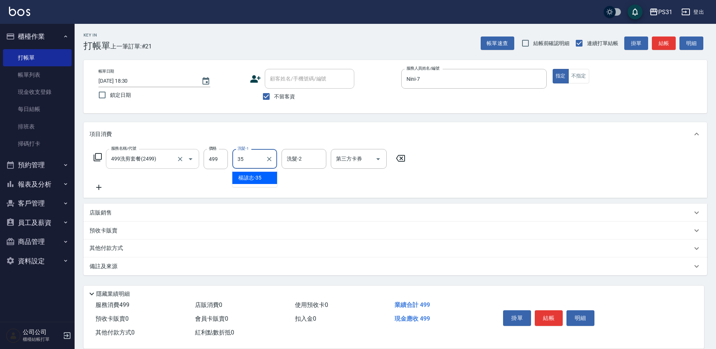
type input "楊諺志-35"
click at [479, 89] on div "Nini-7 服務人員姓名/編號" at bounding box center [473, 79] width 145 height 20
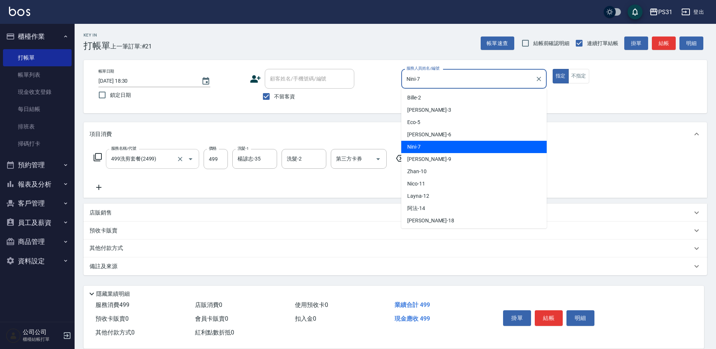
click at [283, 195] on div "服務名稱/代號 499洗剪套餐(2499) 服務名稱/代號 價格 499 價格 洗髮-1 楊諺志-35 洗髮-1 洗髮-2 洗髮-2 第三方卡券 第三方卡券" at bounding box center [394, 172] width 623 height 52
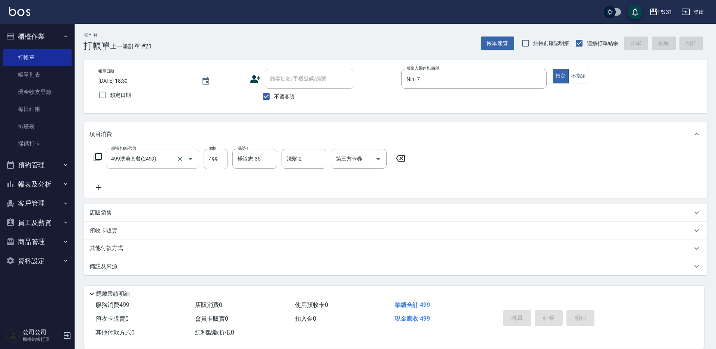
type input "[DATE] 18:31"
